Goal: Task Accomplishment & Management: Complete application form

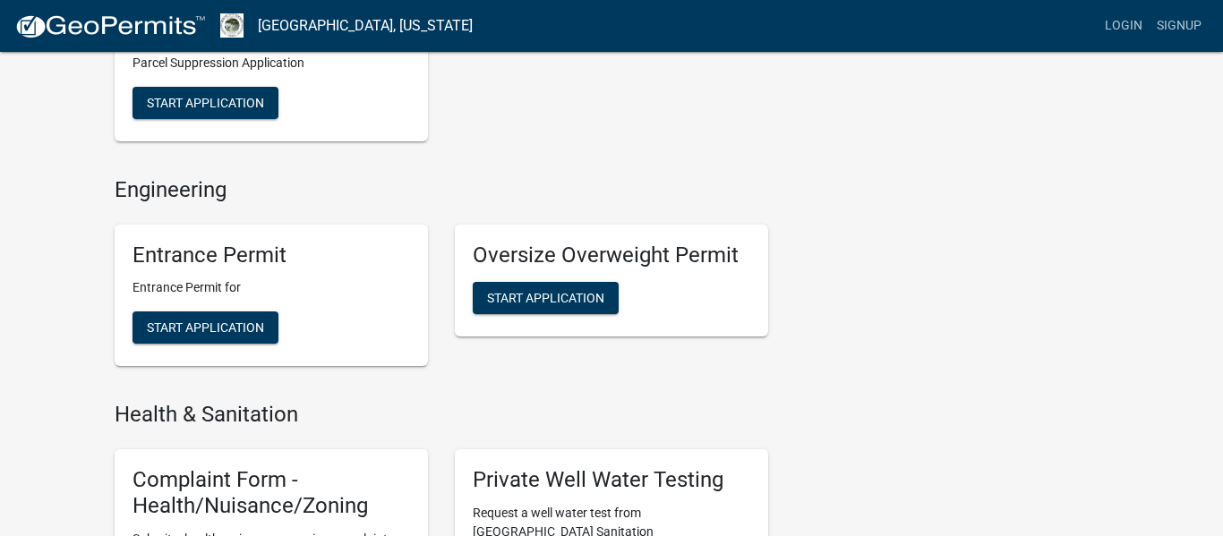
scroll to position [1535, 0]
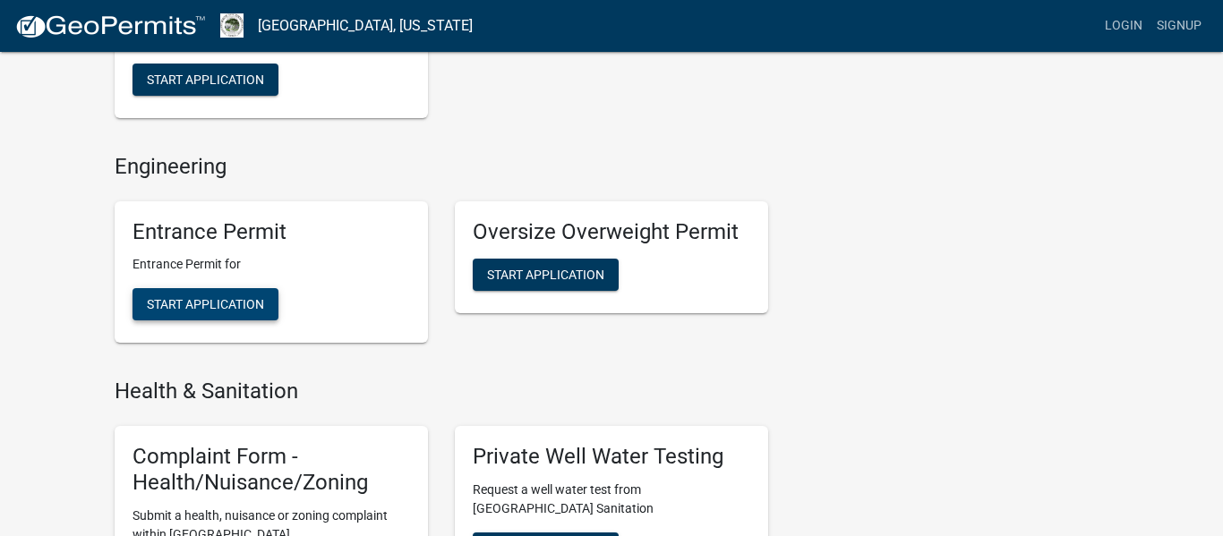
click at [163, 297] on span "Start Application" at bounding box center [205, 304] width 117 height 14
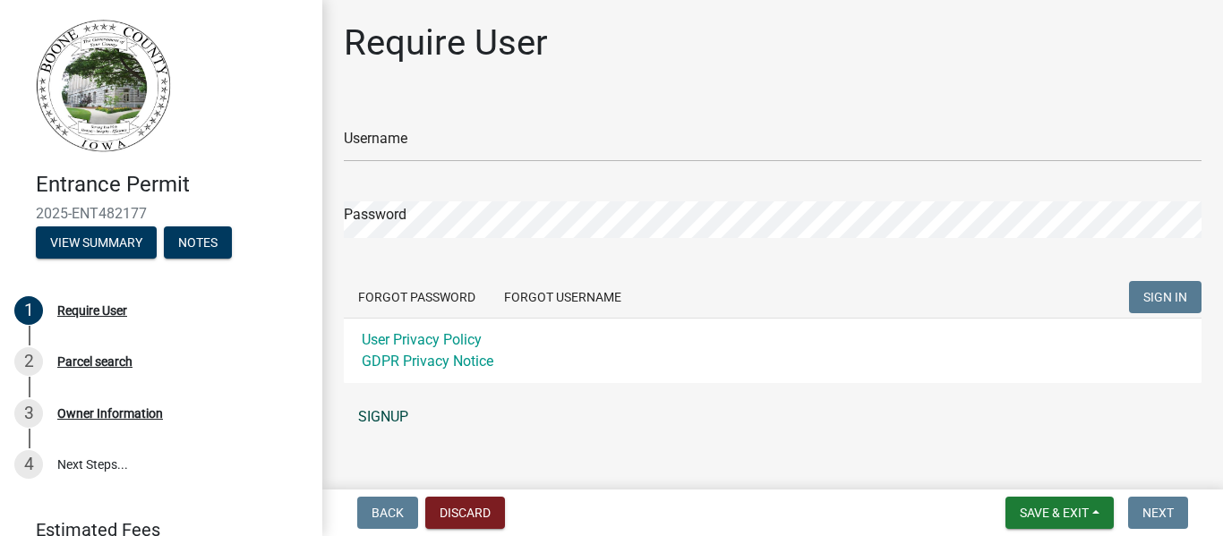
click at [386, 412] on link "SIGNUP" at bounding box center [773, 417] width 858 height 36
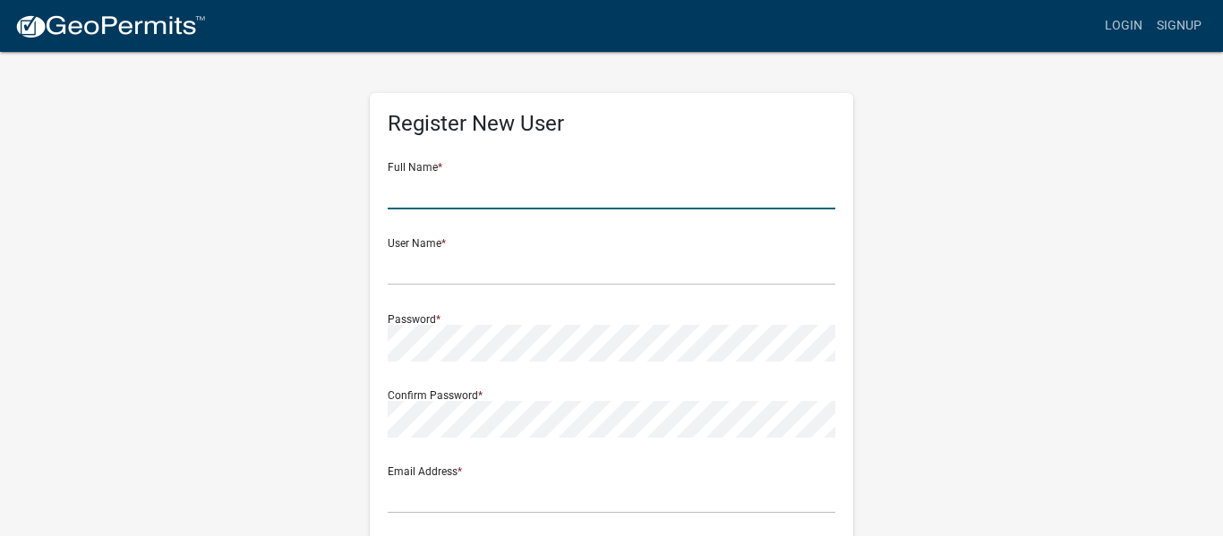
click at [476, 190] on input "text" at bounding box center [612, 191] width 448 height 37
type input "[PERSON_NAME]"
click at [445, 271] on input "text" at bounding box center [612, 267] width 448 height 37
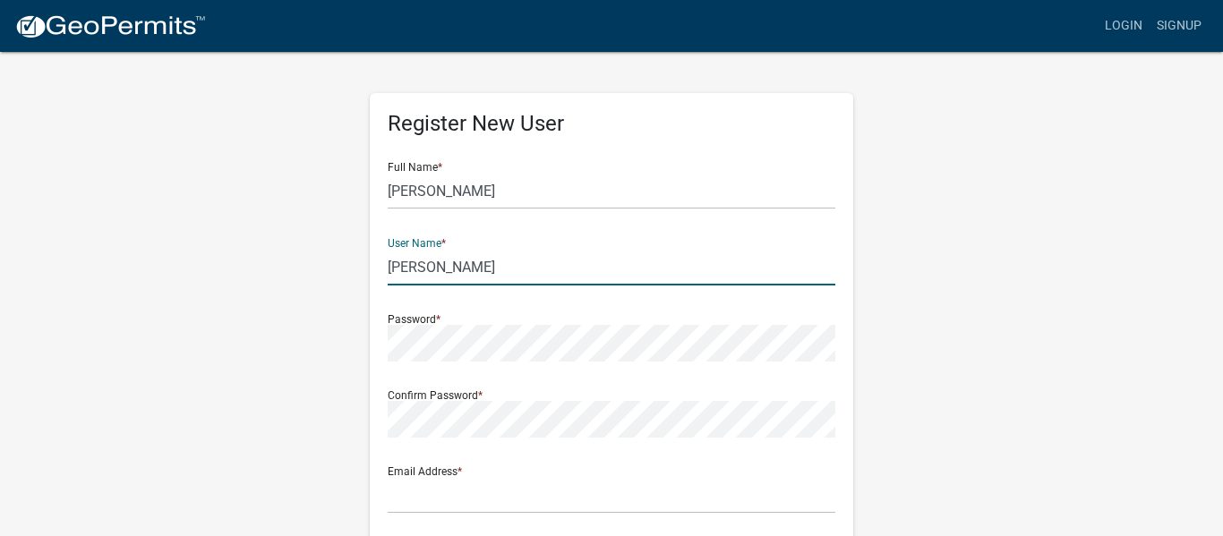
type input "[PERSON_NAME]"
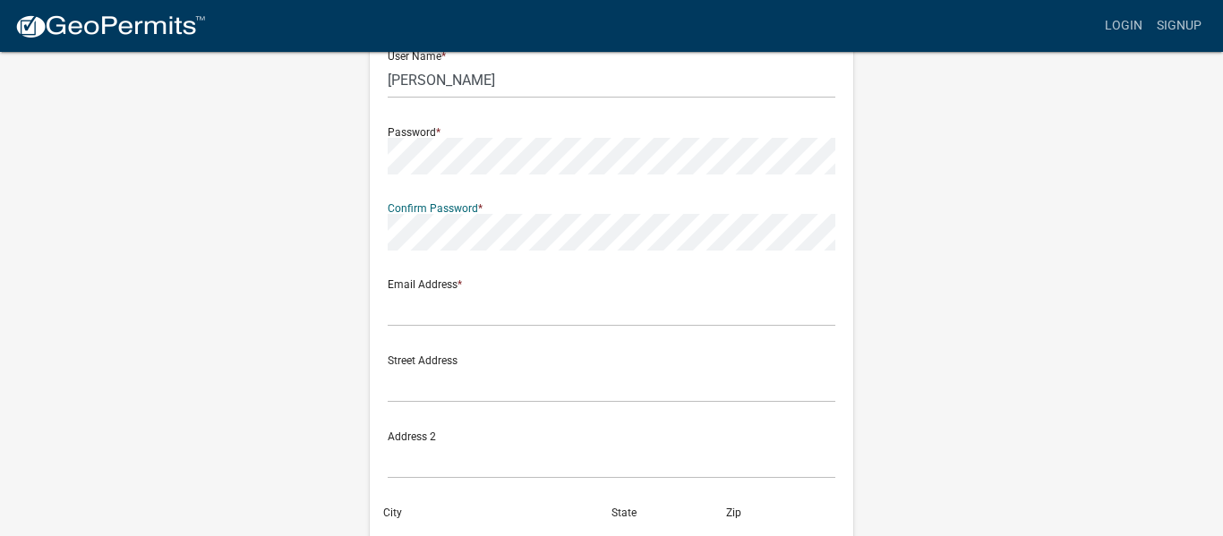
scroll to position [194, 0]
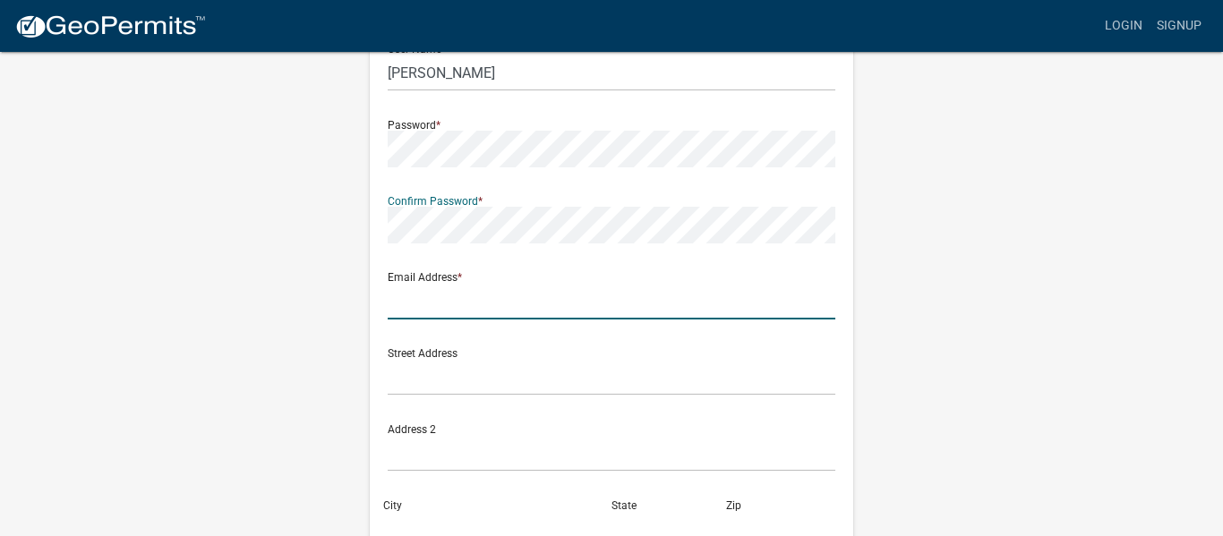
click at [425, 299] on input "text" at bounding box center [612, 301] width 448 height 37
type input "[EMAIL_ADDRESS][DOMAIN_NAME]"
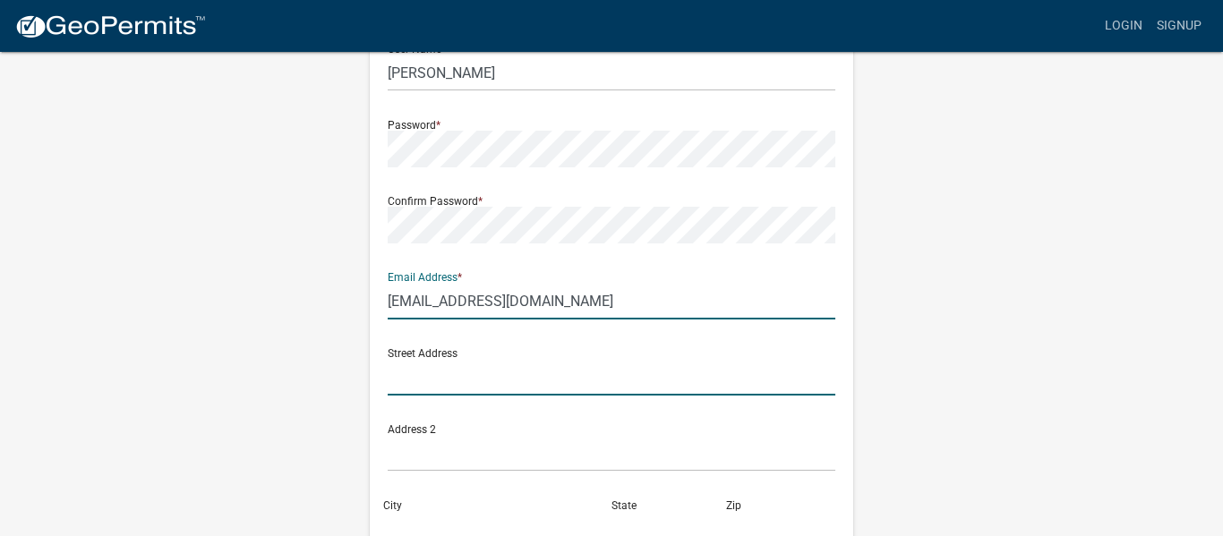
click at [424, 377] on input "text" at bounding box center [612, 377] width 448 height 37
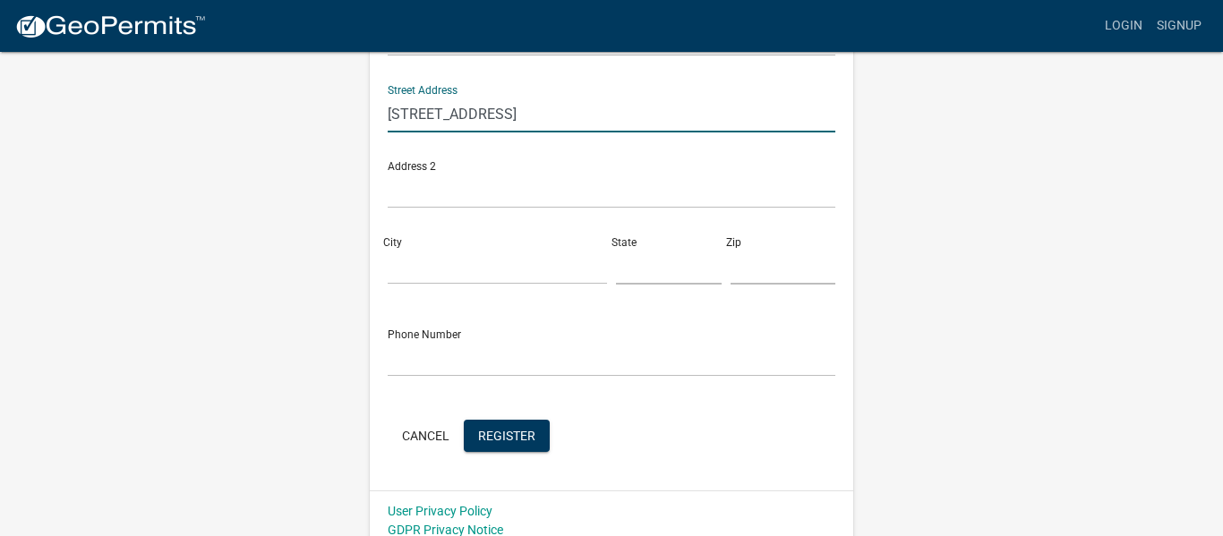
scroll to position [469, 0]
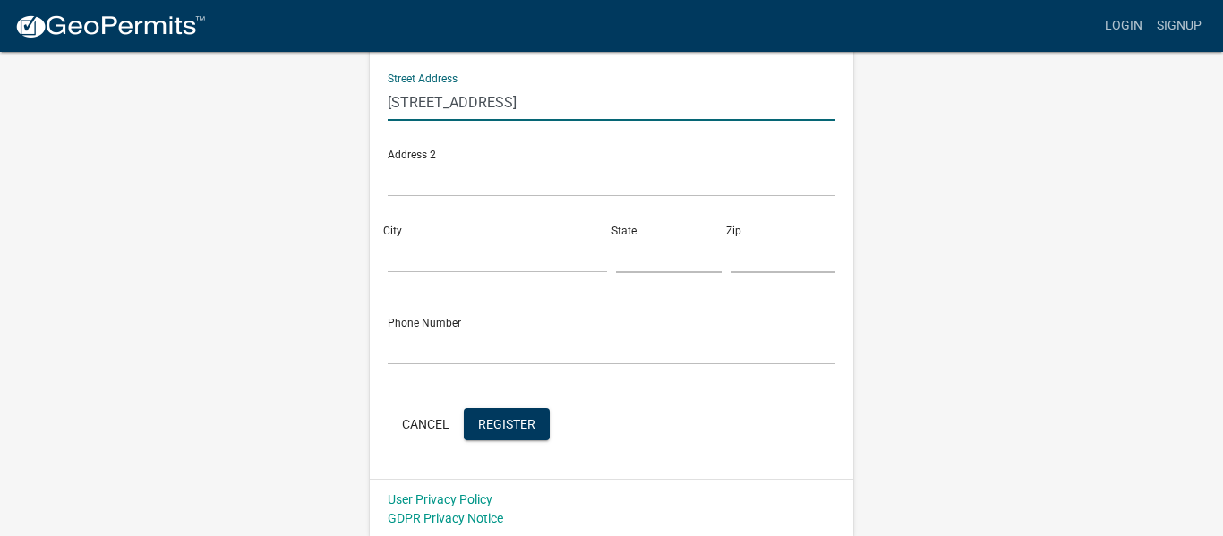
type input "[STREET_ADDRESS]"
click at [435, 261] on input "City" at bounding box center [497, 254] width 219 height 37
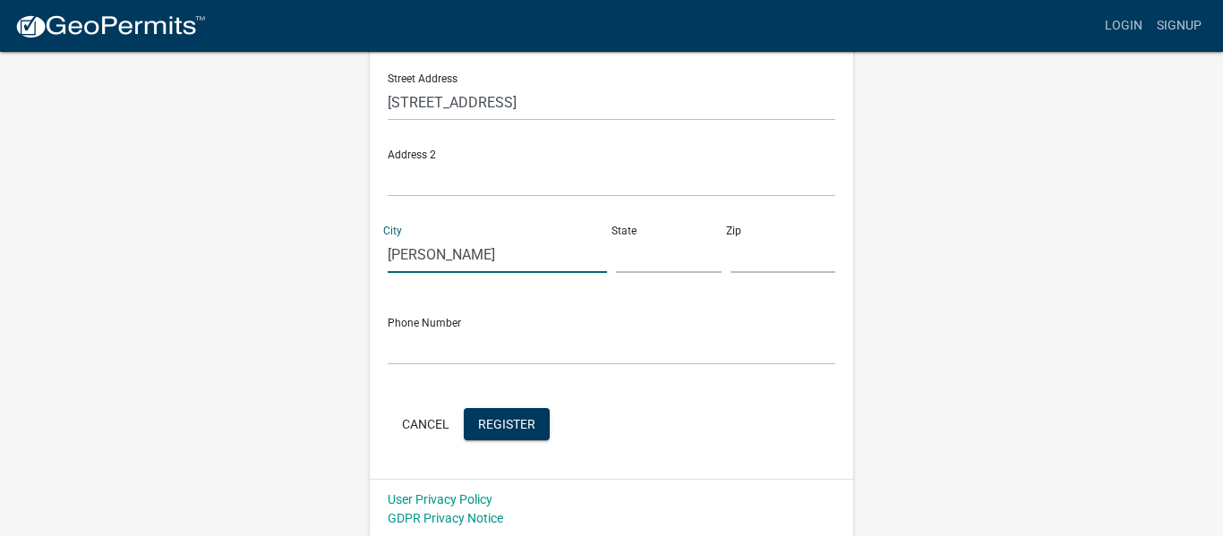
type input "[PERSON_NAME]"
click at [637, 262] on input "text" at bounding box center [669, 254] width 106 height 37
type input "IA"
click at [763, 263] on input "text" at bounding box center [784, 254] width 106 height 37
type input "50276"
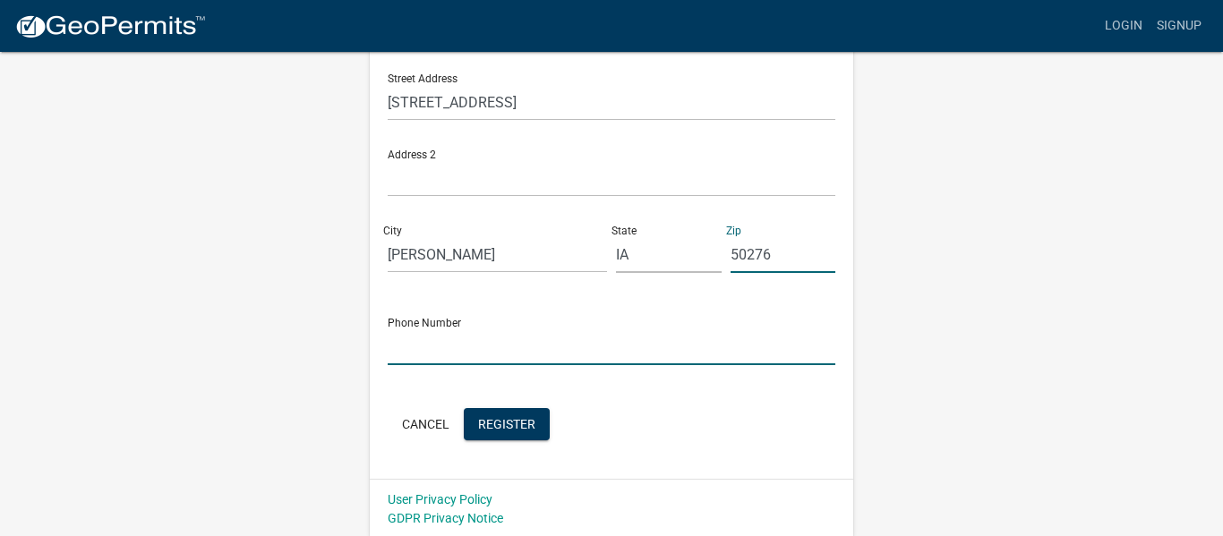
click at [579, 346] on input "text" at bounding box center [612, 347] width 448 height 37
type input "[PHONE_NUMBER]"
click at [514, 413] on button "Register" at bounding box center [507, 424] width 86 height 32
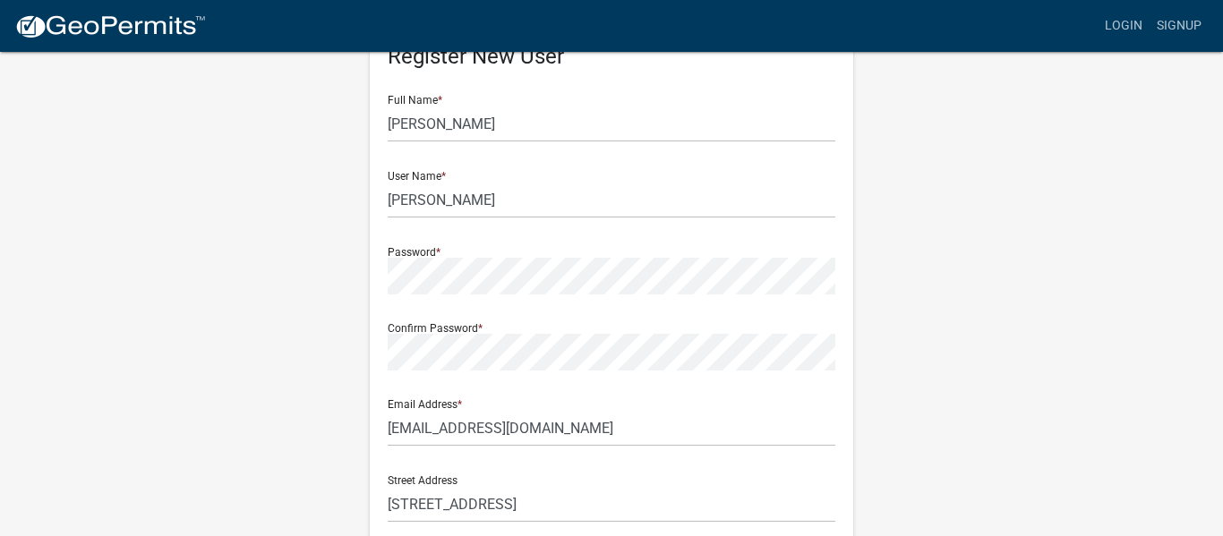
scroll to position [66, 0]
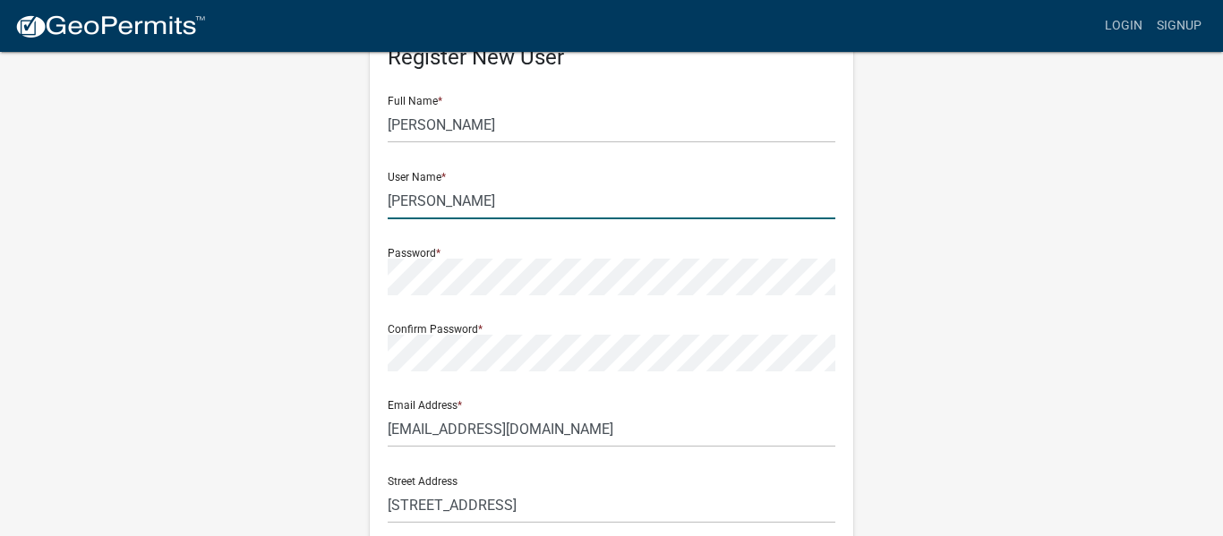
click at [427, 206] on input "[PERSON_NAME]" at bounding box center [612, 201] width 448 height 37
type input "TysonKuhl"
click at [905, 349] on div "Register New User Full Name * [PERSON_NAME] User Name * TysonKuhl Password * Co…" at bounding box center [611, 463] width 1021 height 958
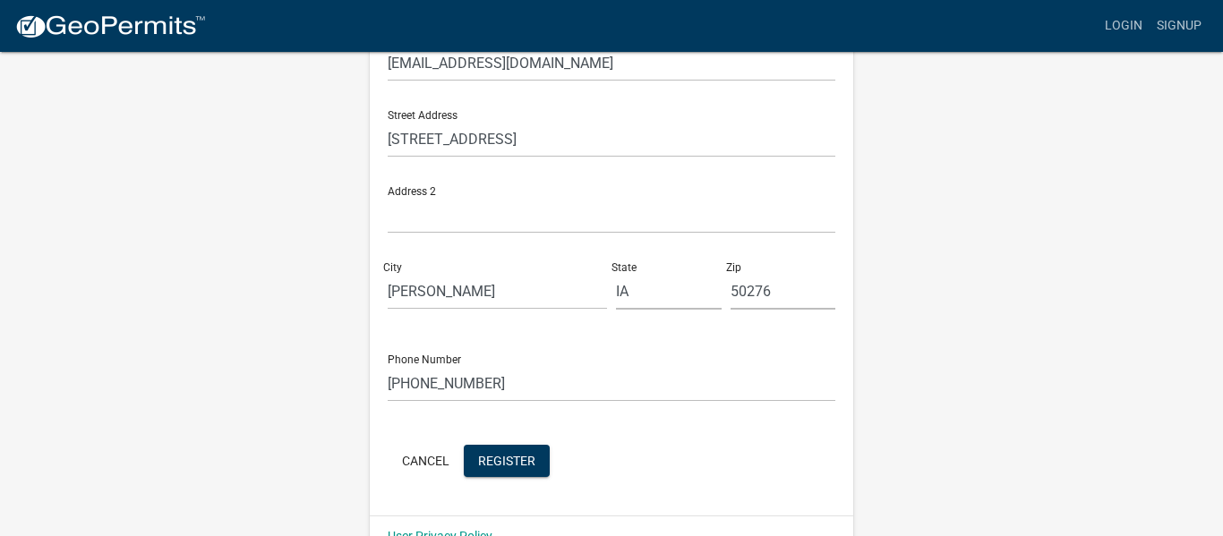
scroll to position [472, 0]
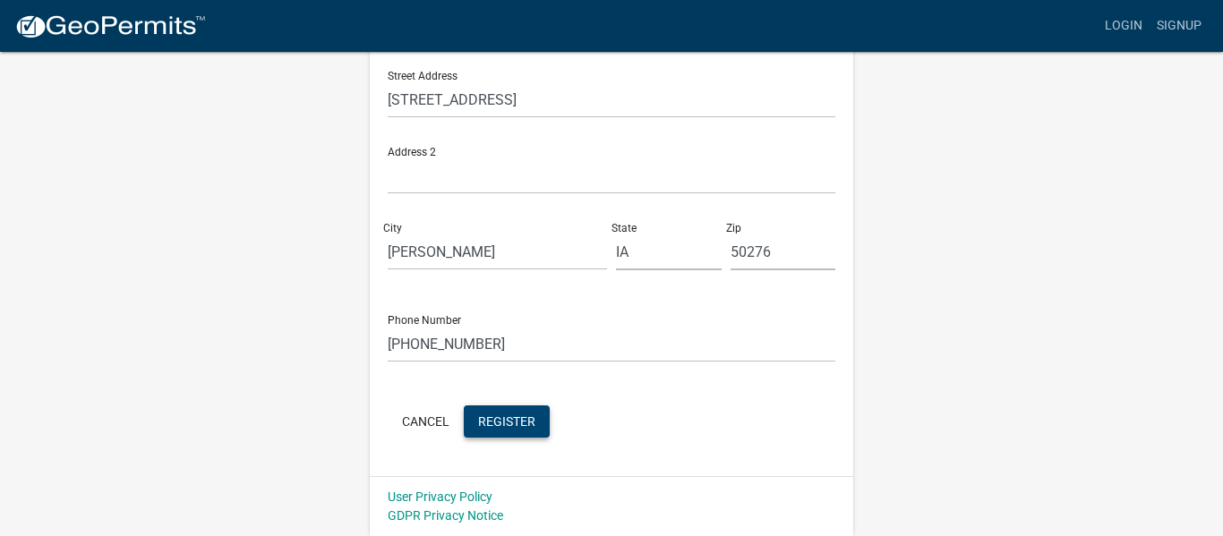
click at [510, 433] on button "Register" at bounding box center [507, 422] width 86 height 32
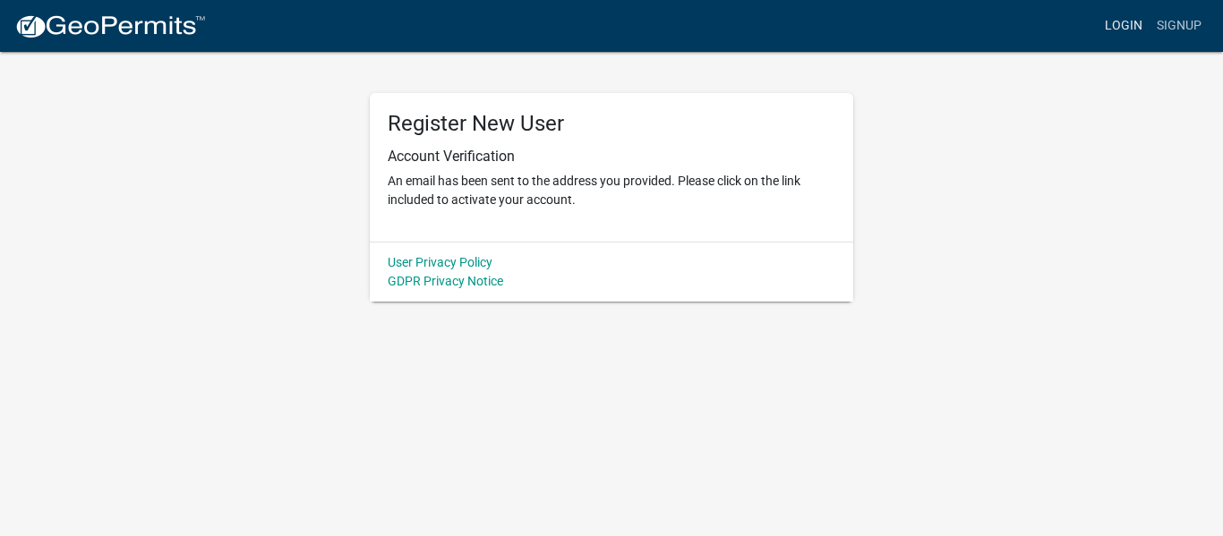
click at [1121, 18] on link "Login" at bounding box center [1124, 26] width 52 height 34
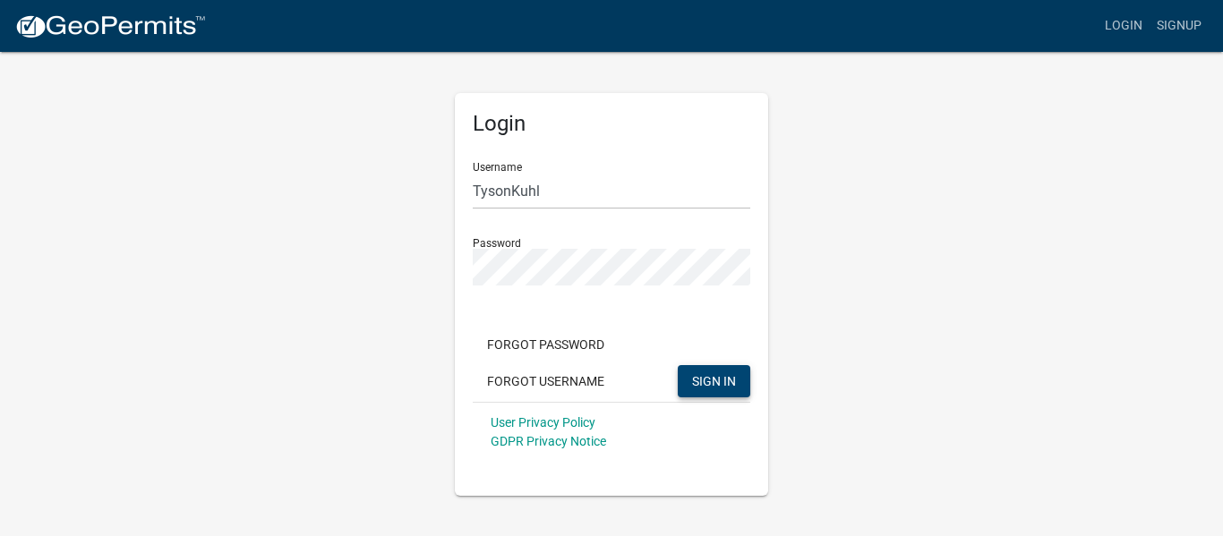
click at [725, 379] on span "SIGN IN" at bounding box center [714, 380] width 44 height 14
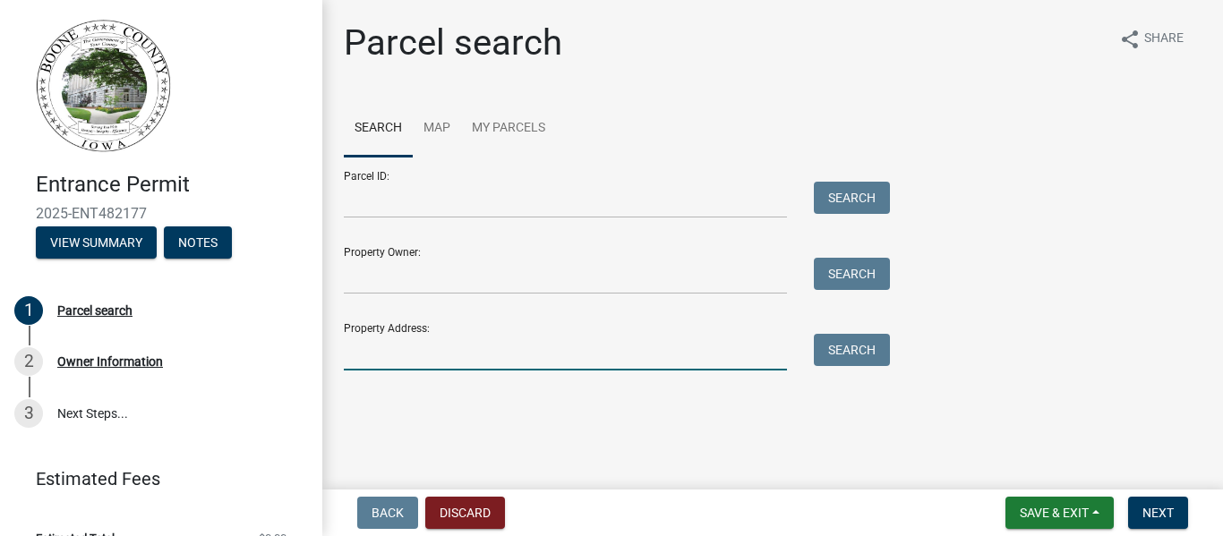
click at [401, 352] on input "Property Address:" at bounding box center [565, 352] width 443 height 37
click at [853, 356] on button "Search" at bounding box center [852, 350] width 76 height 32
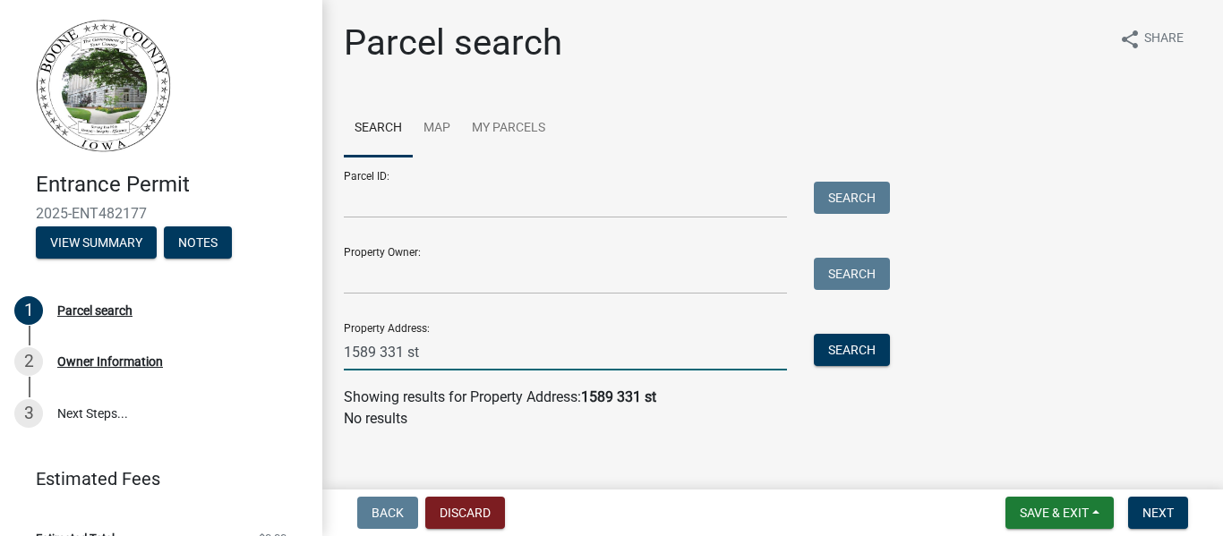
click at [408, 351] on input "1589 331 st" at bounding box center [565, 352] width 443 height 37
type input "1589 331st"
click at [856, 344] on button "Search" at bounding box center [852, 350] width 76 height 32
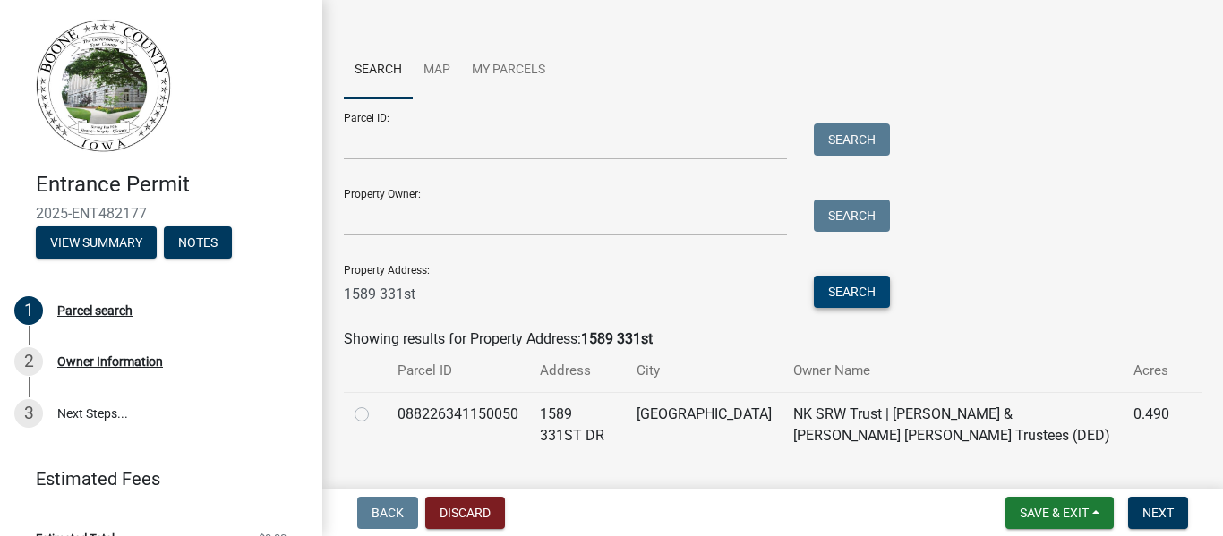
scroll to position [81, 0]
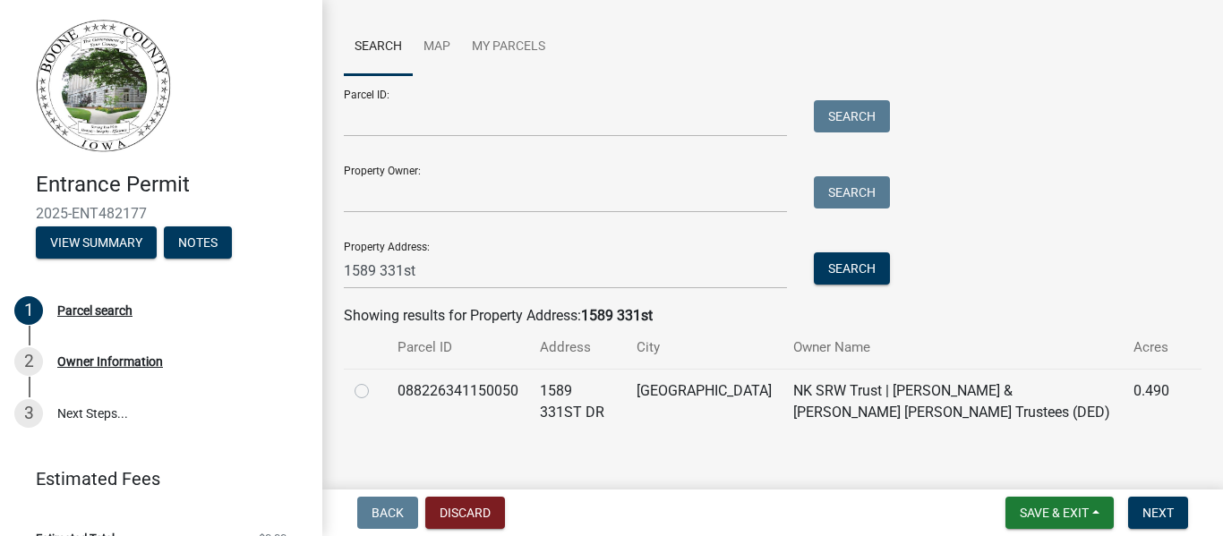
click at [376, 381] on label at bounding box center [376, 381] width 0 height 0
click at [376, 392] on input "radio" at bounding box center [382, 387] width 12 height 12
radio input "true"
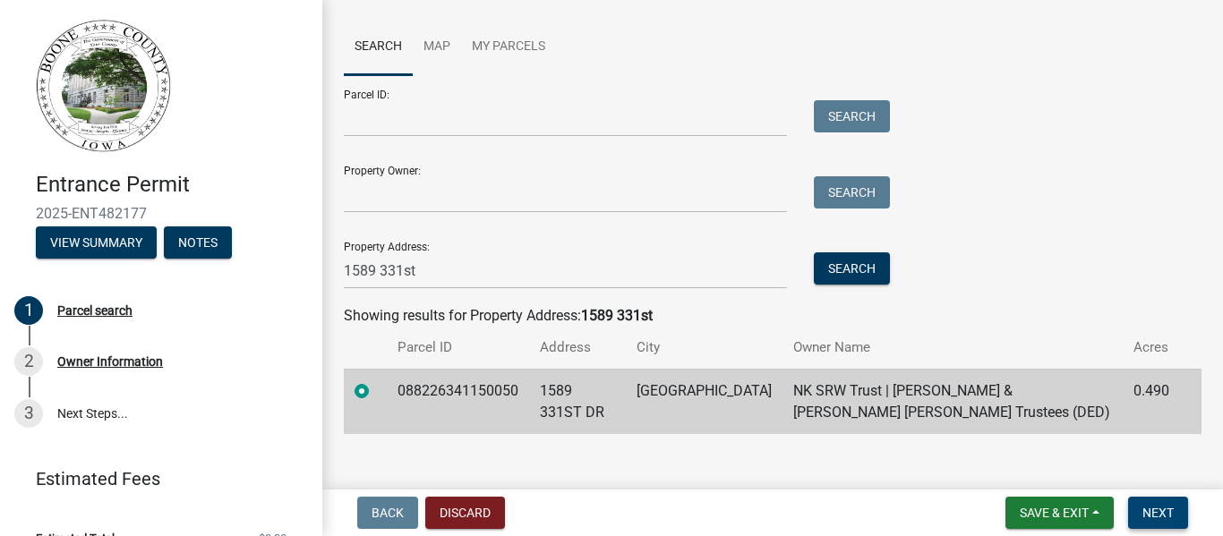
click at [1170, 514] on span "Next" at bounding box center [1158, 513] width 31 height 14
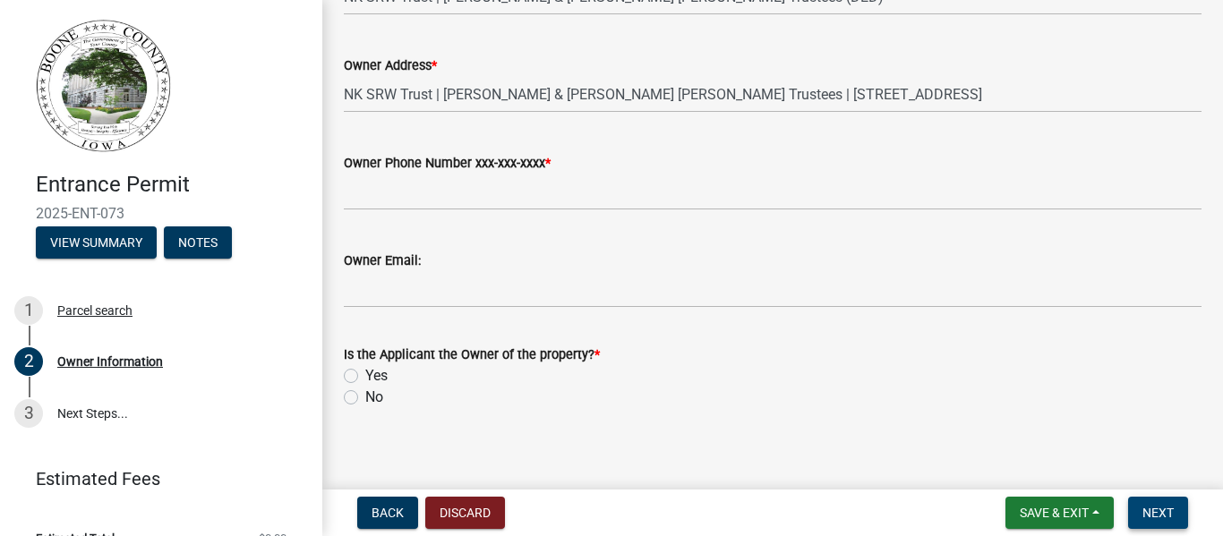
scroll to position [278, 0]
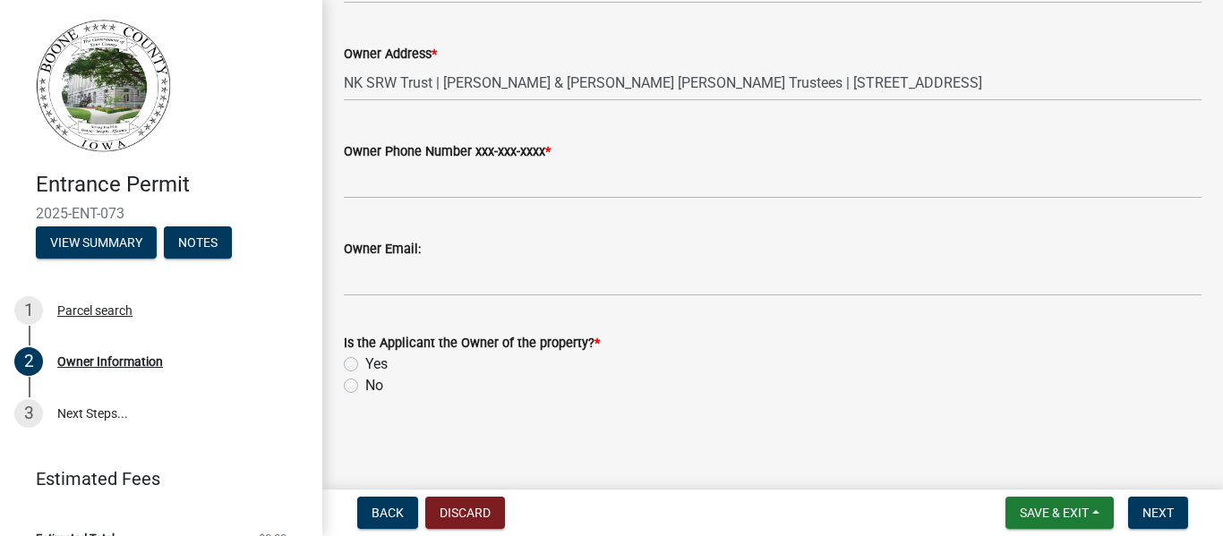
click at [365, 385] on label "No" at bounding box center [374, 385] width 18 height 21
click at [365, 385] on input "No" at bounding box center [371, 381] width 12 height 12
radio input "true"
click at [1159, 519] on span "Next" at bounding box center [1158, 513] width 31 height 14
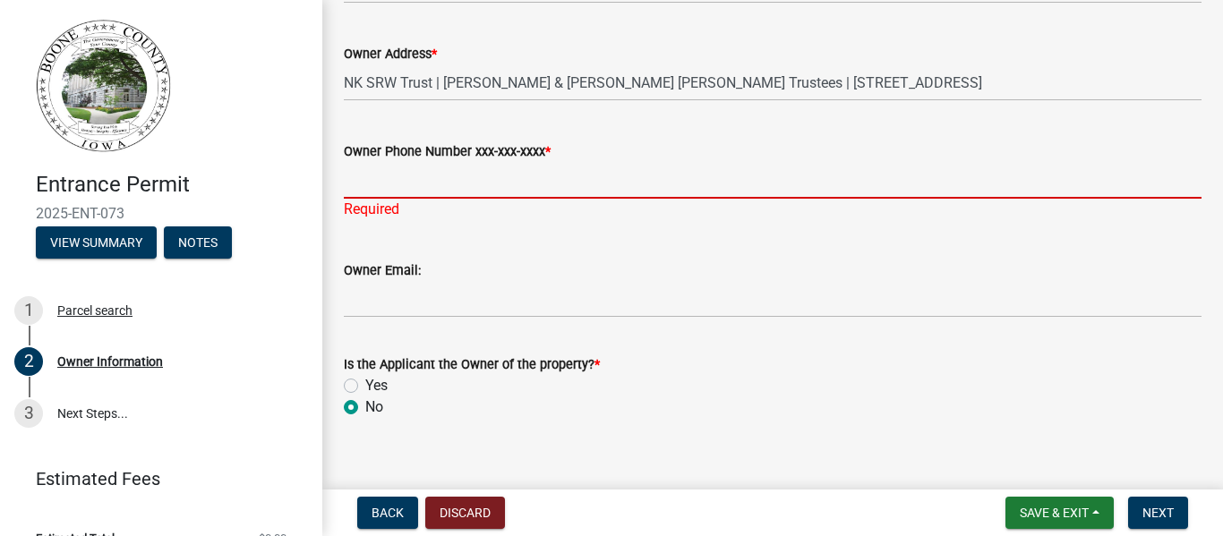
click at [425, 178] on input "Owner Phone Number xxx-xxx-xxxx *" at bounding box center [773, 180] width 858 height 37
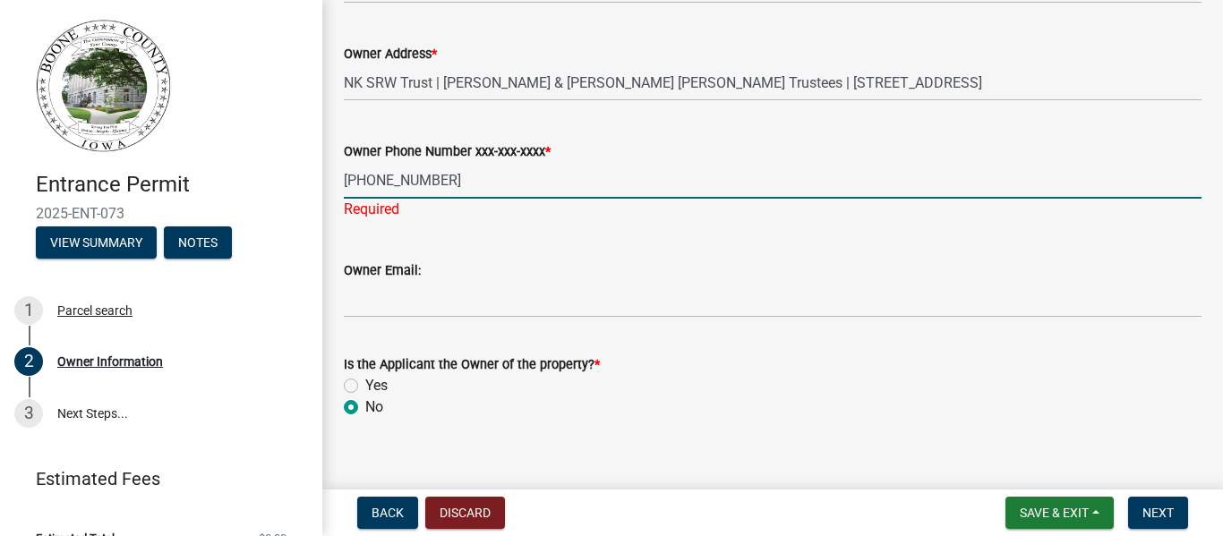
type input "[PHONE_NUMBER]"
click at [1152, 506] on span "Next" at bounding box center [1158, 513] width 31 height 14
